Goal: Information Seeking & Learning: Find specific fact

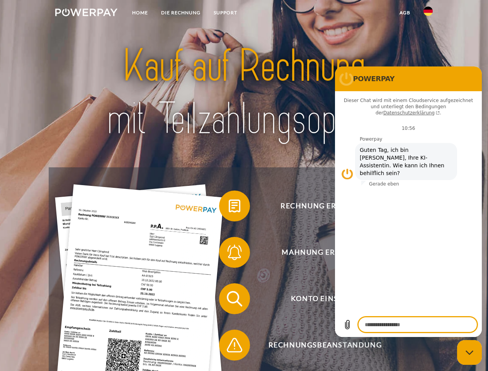
type textarea "*"
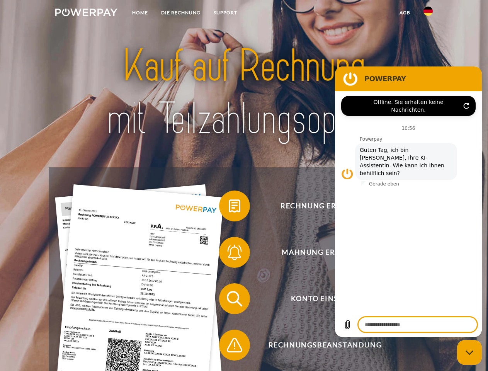
click at [86, 14] on img at bounding box center [86, 12] width 62 height 8
click at [428, 14] on img at bounding box center [427, 11] width 9 height 9
click at [404, 13] on link "agb" at bounding box center [405, 13] width 24 height 14
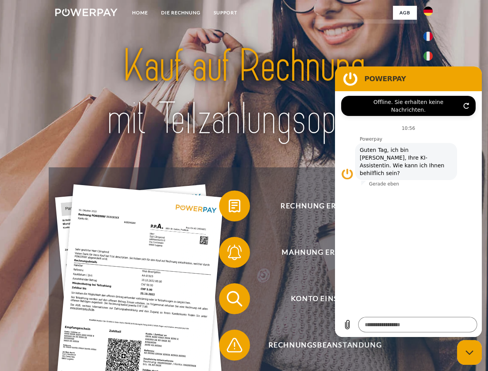
click at [229, 207] on span at bounding box center [223, 206] width 39 height 39
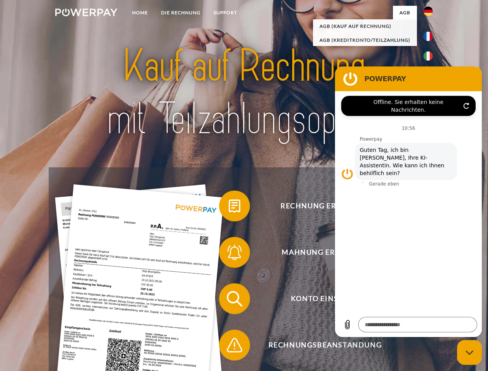
click at [229, 254] on div "Rechnung erhalten? Mahnung erhalten? Konto einsehen" at bounding box center [244, 321] width 390 height 309
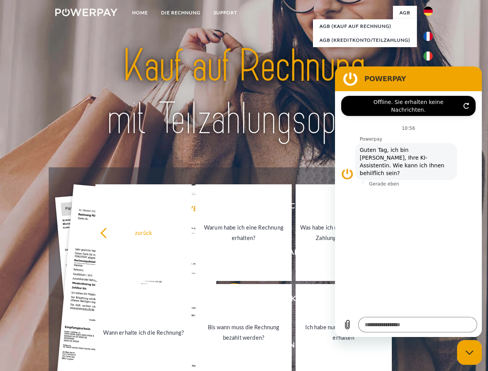
click at [229, 300] on link "Bis wann muss die Rechnung bezahlt werden?" at bounding box center [243, 332] width 96 height 97
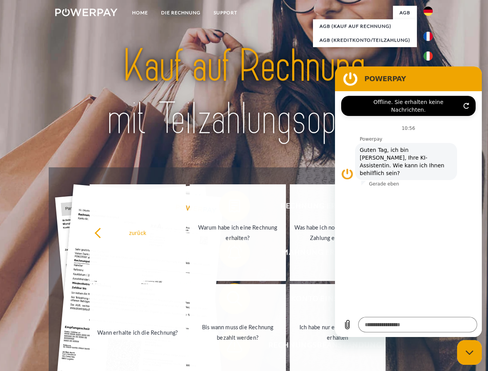
click at [290, 346] on link "Ich habe nur eine Teillieferung erhalten" at bounding box center [338, 332] width 96 height 97
